Goal: Task Accomplishment & Management: Contribute content

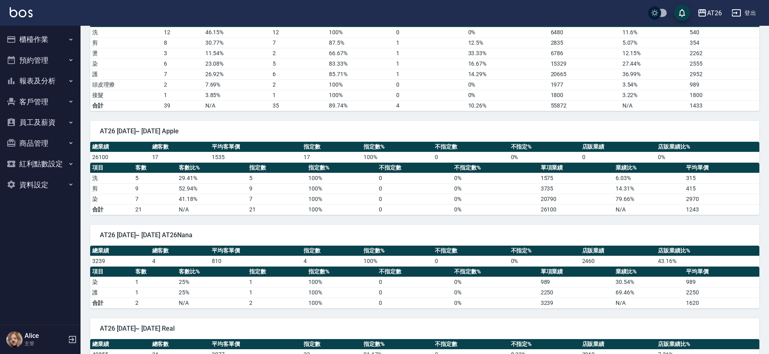
scroll to position [705, 0]
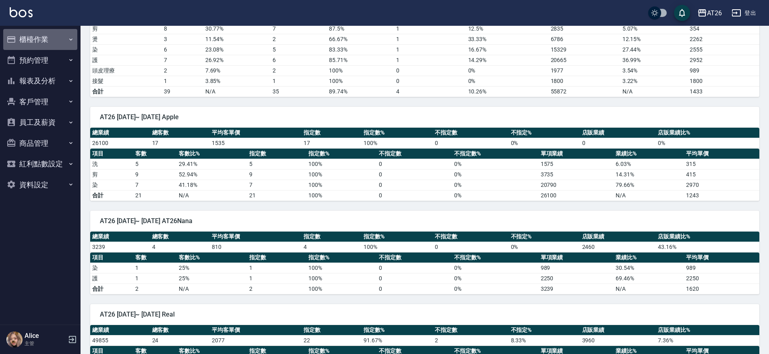
click at [56, 42] on button "櫃檯作業" at bounding box center [40, 39] width 74 height 21
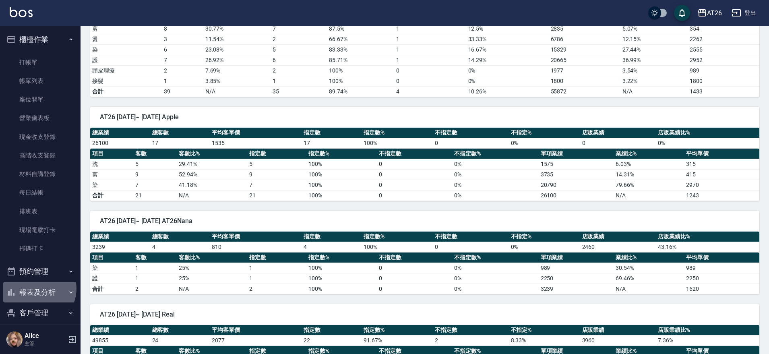
click at [35, 289] on button "報表及分析" at bounding box center [40, 292] width 74 height 21
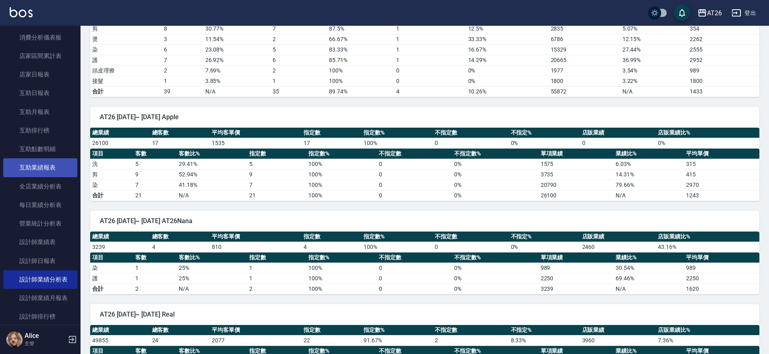
scroll to position [302, 0]
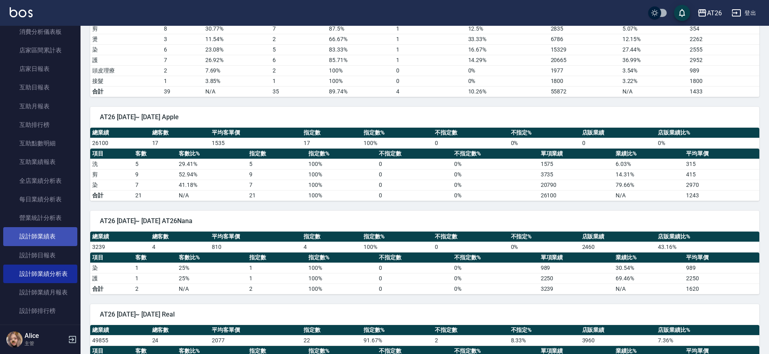
click at [40, 239] on link "設計師業績表" at bounding box center [40, 236] width 74 height 19
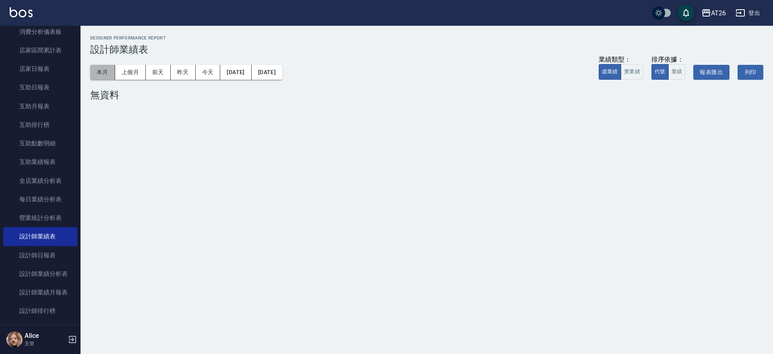
click at [103, 65] on button "本月" at bounding box center [102, 72] width 25 height 15
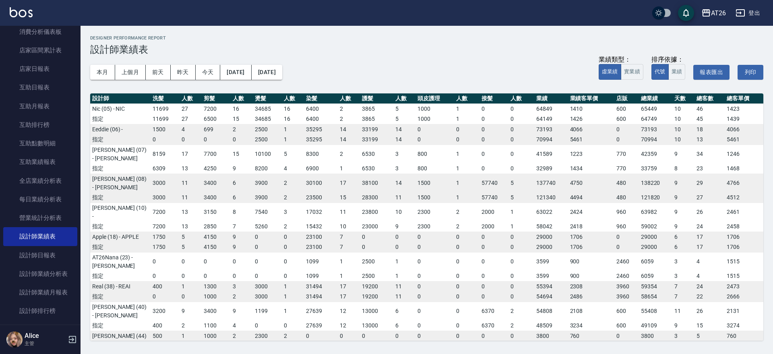
drag, startPoint x: 533, startPoint y: 312, endPoint x: 589, endPoint y: 316, distance: 55.7
click at [589, 341] on tr "指定 500 1 1000 2 2300 2 0 0 0 0 0 0 0 0 3800 760 0 3800 3 5 760" at bounding box center [426, 346] width 673 height 10
click at [596, 320] on td "3234" at bounding box center [591, 325] width 47 height 10
drag, startPoint x: 532, startPoint y: 252, endPoint x: 546, endPoint y: 254, distance: 14.8
click at [546, 271] on td "3599" at bounding box center [551, 276] width 34 height 10
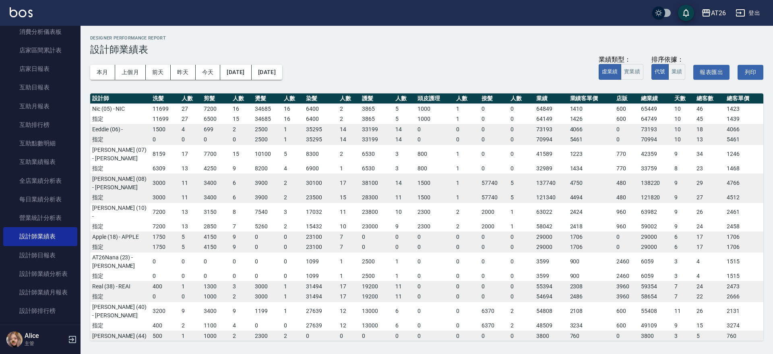
click at [602, 271] on td "900" at bounding box center [591, 276] width 47 height 10
drag, startPoint x: 534, startPoint y: 313, endPoint x: 579, endPoint y: 306, distance: 44.8
click at [579, 341] on tr "指定 500 1 1000 2 2300 2 0 0 0 0 0 0 0 0 3800 760 0 3800 3 5 760" at bounding box center [426, 346] width 673 height 10
click at [598, 281] on td "2308" at bounding box center [591, 286] width 47 height 10
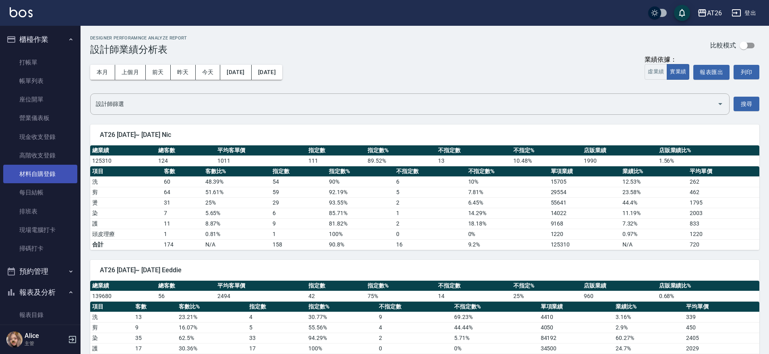
click at [52, 176] on link "材料自購登錄" at bounding box center [40, 174] width 74 height 19
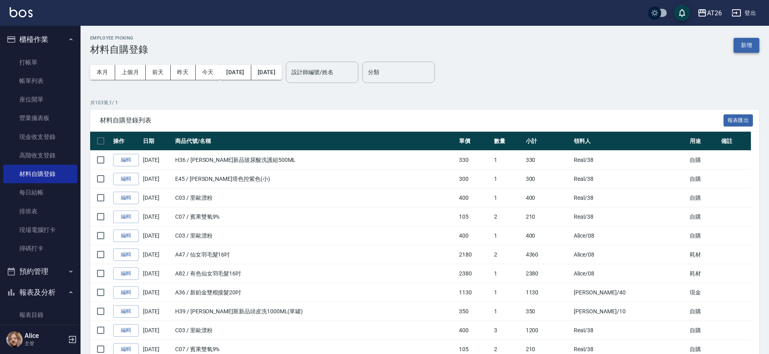
click at [742, 42] on button "新增" at bounding box center [747, 45] width 26 height 15
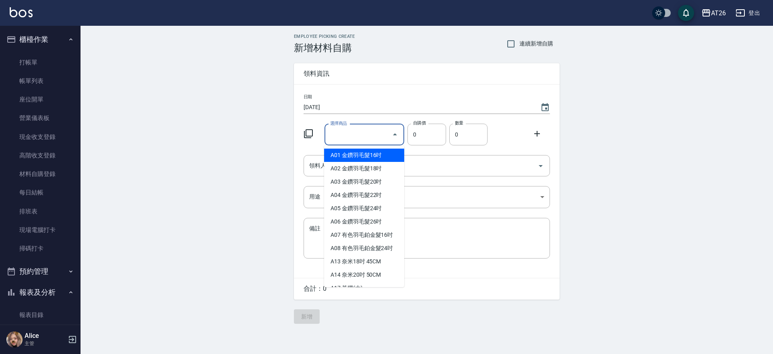
click at [350, 130] on div "選擇商品 選擇商品" at bounding box center [364, 134] width 80 height 21
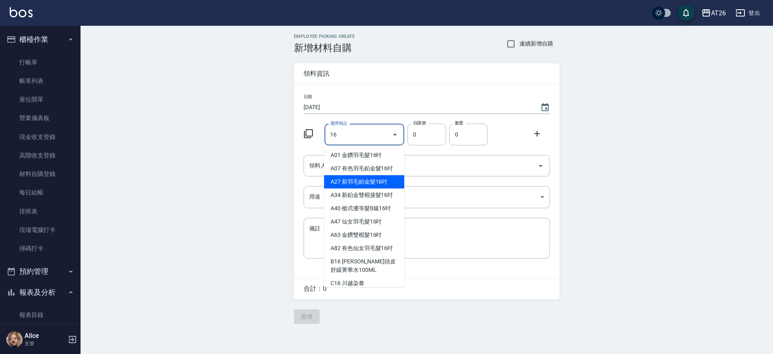
type input "新羽毛鉑金髮16吋"
type input "1780"
type input "1"
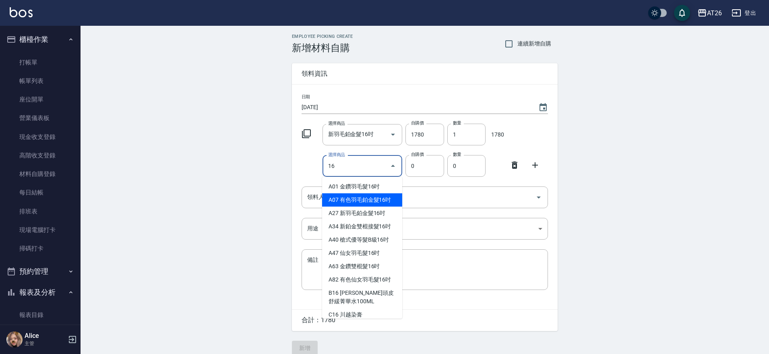
type input "有色羽毛鉑金髮16吋"
type input "1930"
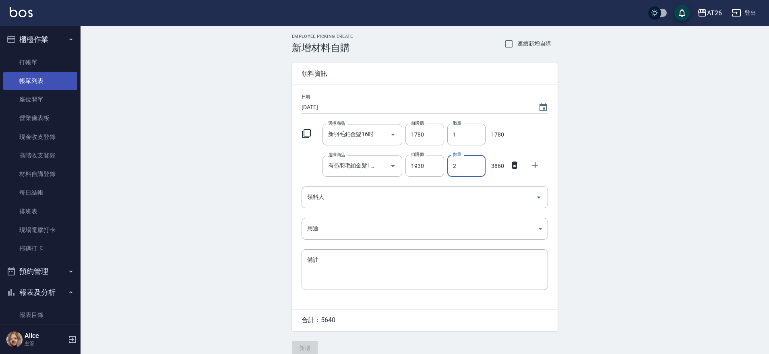
type input "2"
click at [36, 89] on link "帳單列表" at bounding box center [40, 81] width 74 height 19
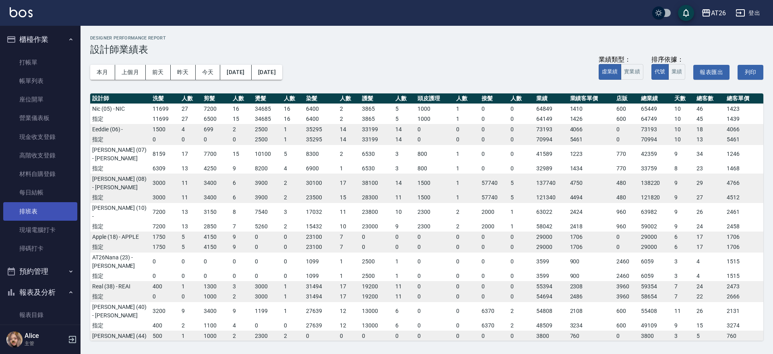
click at [37, 212] on link "排班表" at bounding box center [40, 211] width 74 height 19
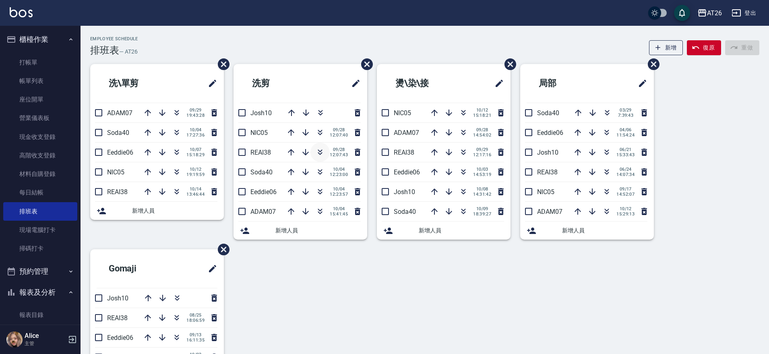
click at [320, 153] on icon "button" at bounding box center [320, 152] width 10 height 10
